Goal: Transaction & Acquisition: Book appointment/travel/reservation

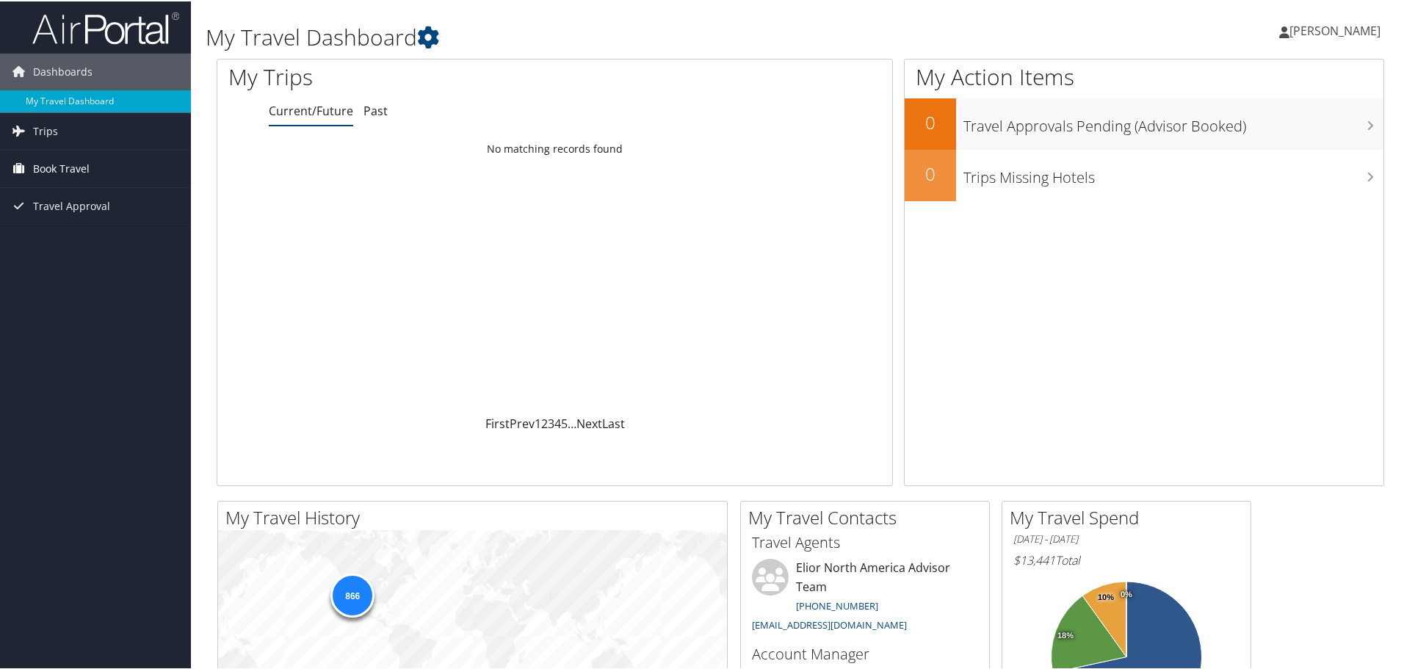
click at [68, 162] on span "Book Travel" at bounding box center [61, 167] width 57 height 37
click at [74, 234] on link "Book/Manage Online Trips" at bounding box center [95, 241] width 191 height 22
